Goal: Ask a question

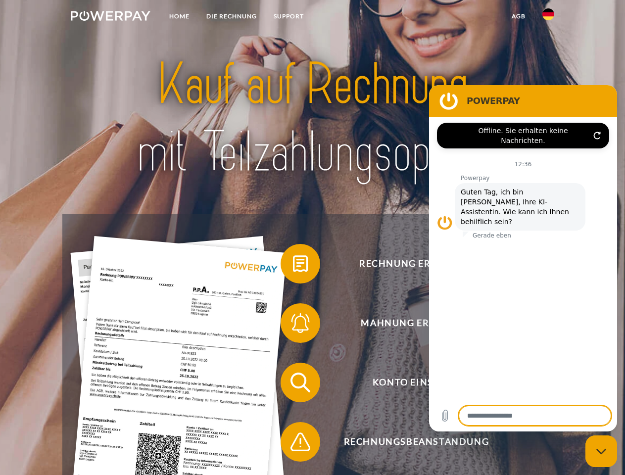
click at [110, 17] on img at bounding box center [111, 16] width 80 height 10
click at [549, 17] on img at bounding box center [549, 14] width 12 height 12
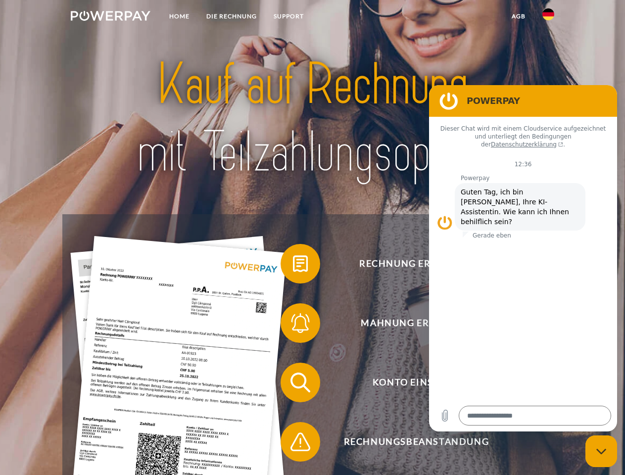
click at [518, 16] on link "agb" at bounding box center [519, 16] width 31 height 18
click at [293, 266] on span at bounding box center [286, 264] width 50 height 50
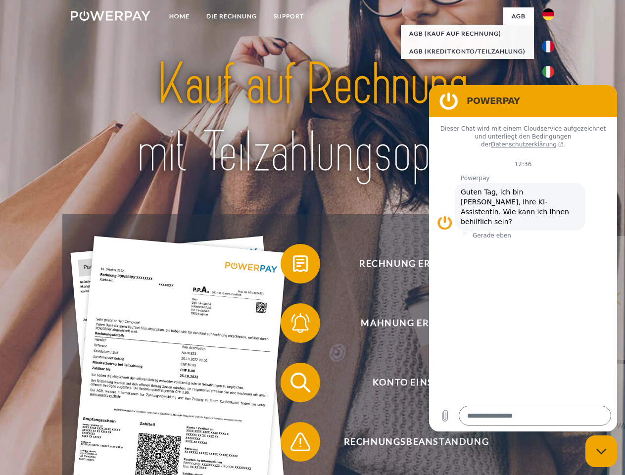
click at [293, 325] on span at bounding box center [286, 324] width 50 height 50
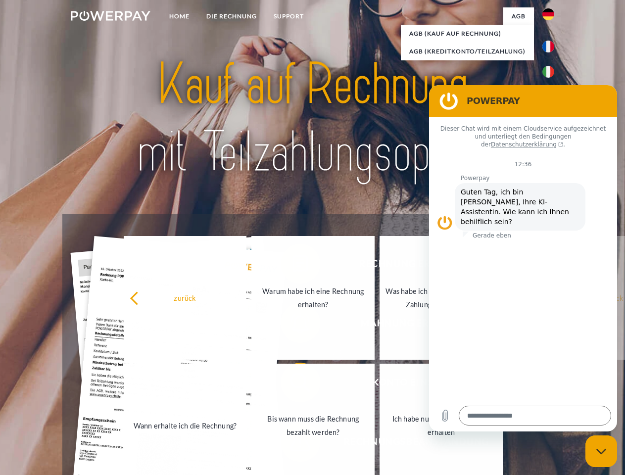
click at [293, 385] on link "Bis wann muss die Rechnung bezahlt werden?" at bounding box center [313, 426] width 123 height 124
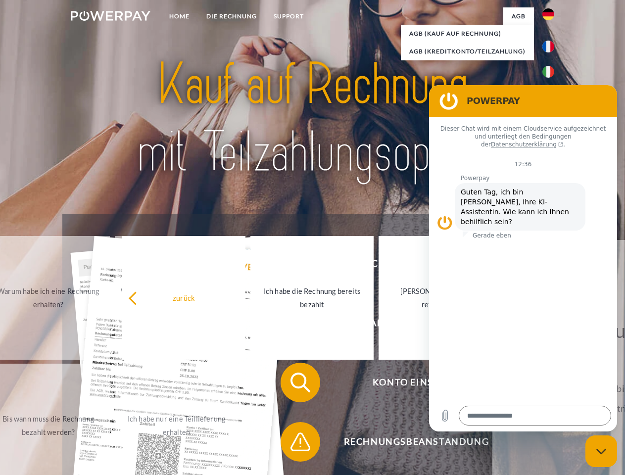
click at [293, 444] on span at bounding box center [286, 442] width 50 height 50
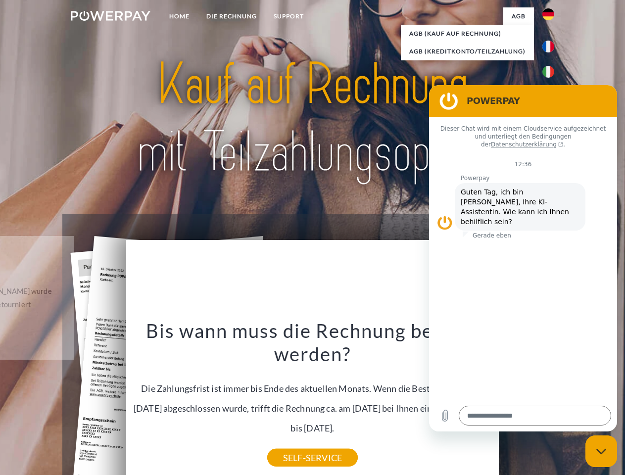
click at [602, 452] on icon "Messaging-Fenster schließen" at bounding box center [602, 452] width 10 height 6
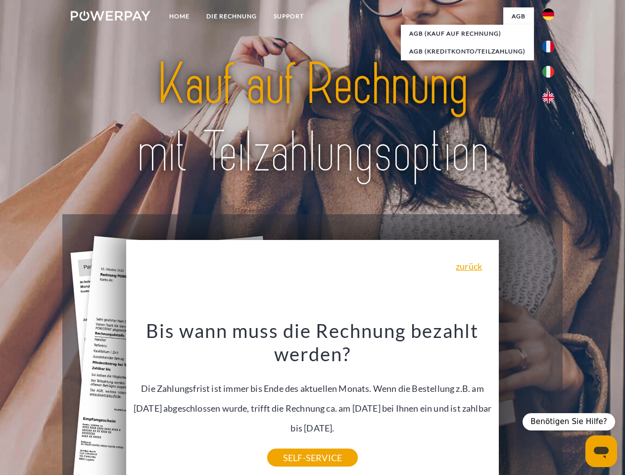
type textarea "*"
